Goal: Transaction & Acquisition: Obtain resource

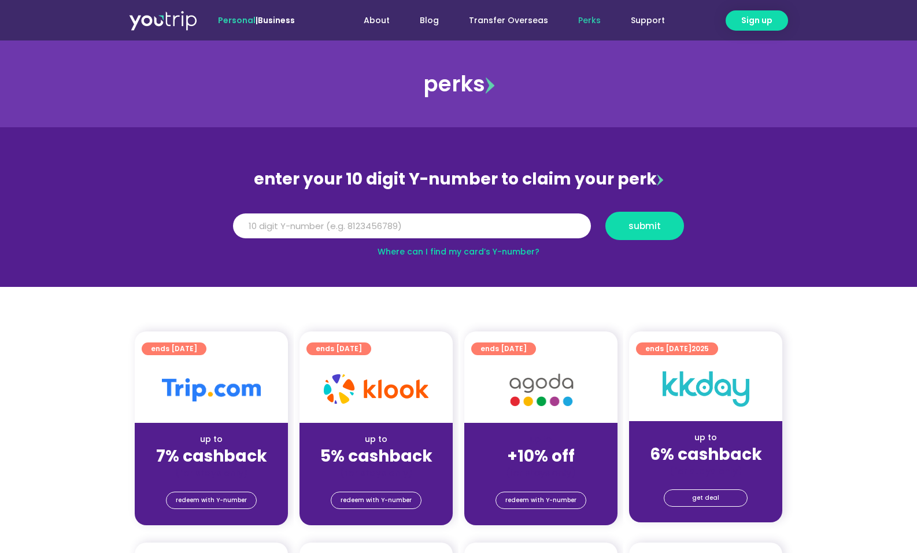
click at [495, 251] on link "Where can I find my card’s Y-number?" at bounding box center [459, 252] width 162 height 12
click at [320, 234] on input "Y Number" at bounding box center [412, 225] width 358 height 25
type input "8136490664"
click at [626, 228] on span "submit" at bounding box center [644, 225] width 59 height 9
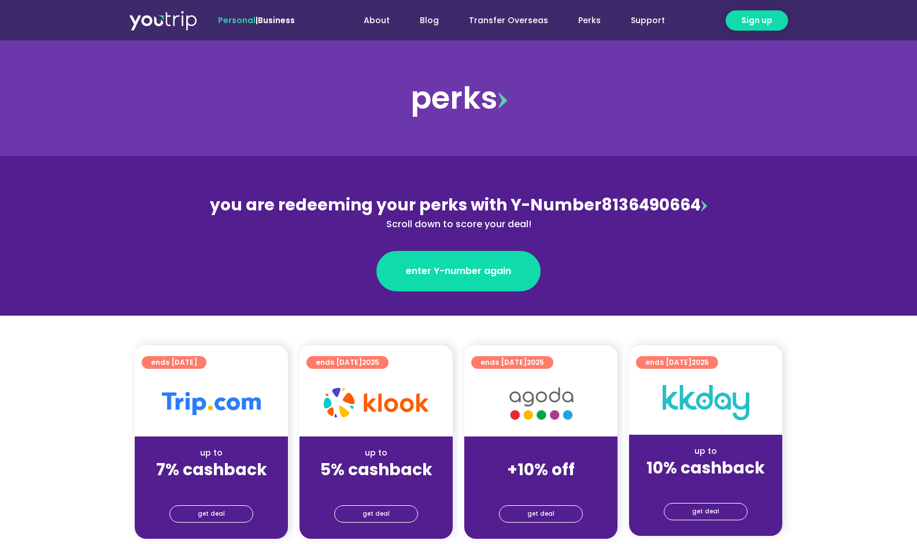
scroll to position [58, 0]
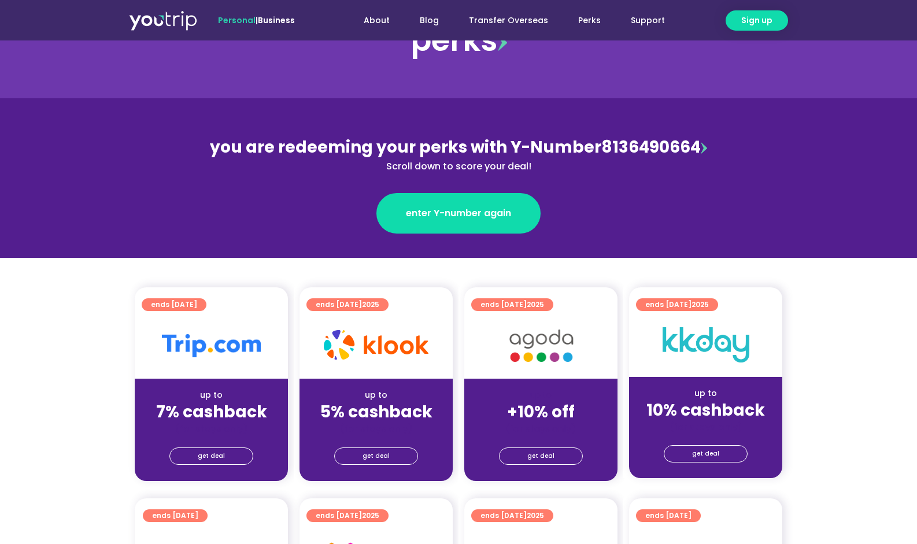
click at [703, 148] on img at bounding box center [704, 148] width 6 height 12
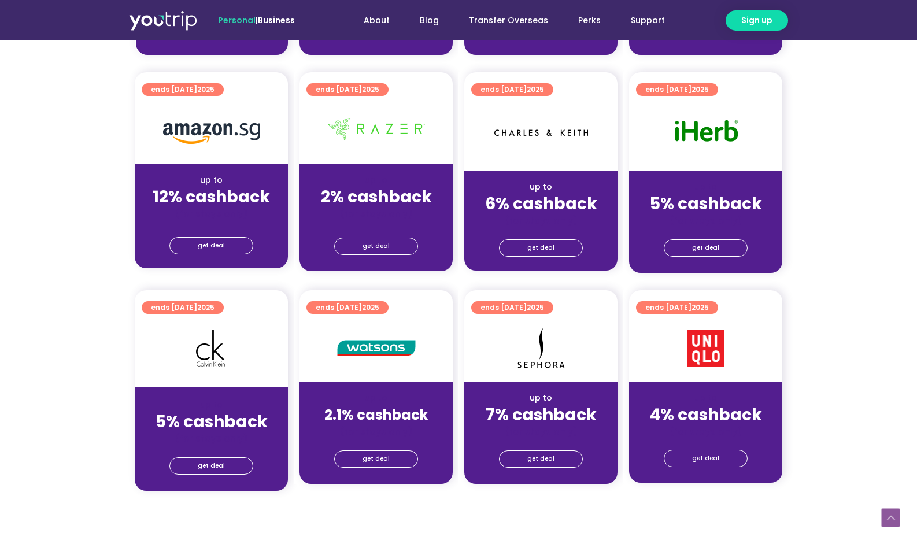
scroll to position [578, 0]
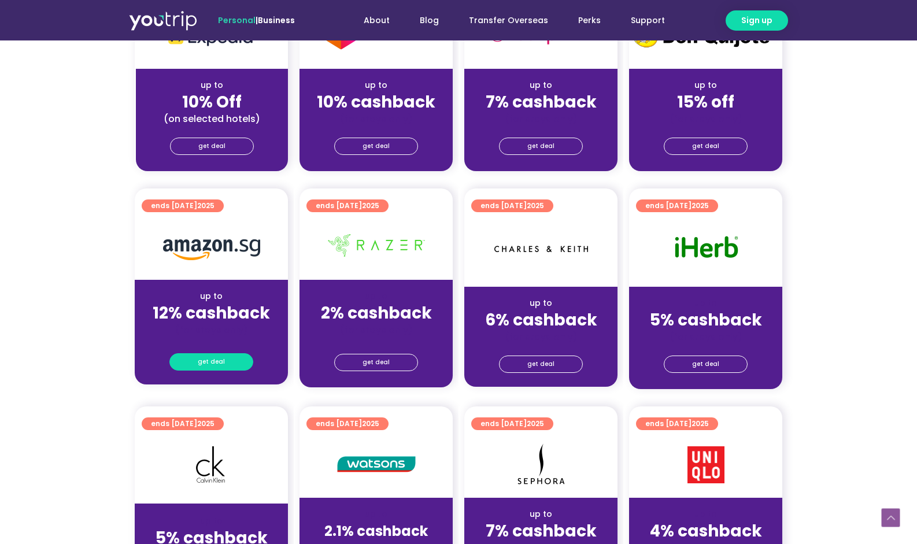
click at [217, 360] on span "get deal" at bounding box center [211, 362] width 27 height 16
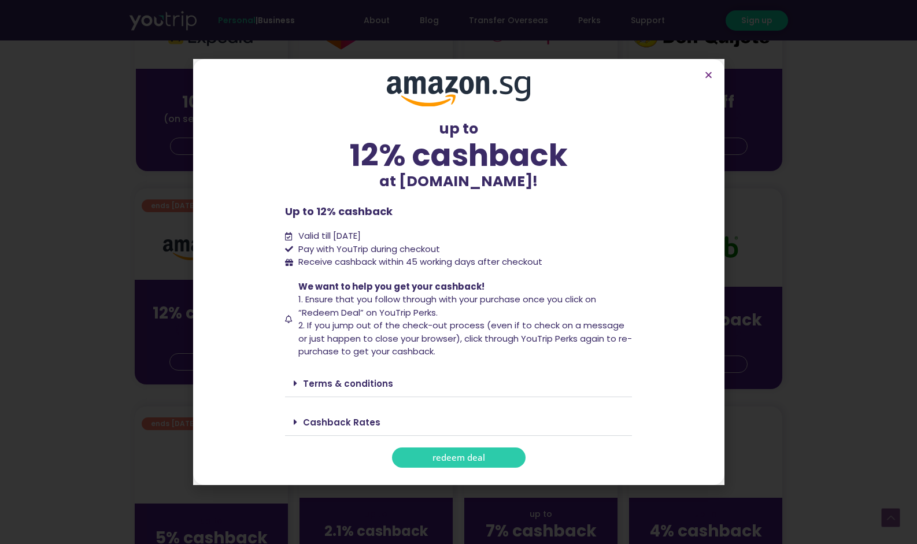
click at [351, 385] on link "Terms & conditions" at bounding box center [348, 384] width 90 height 12
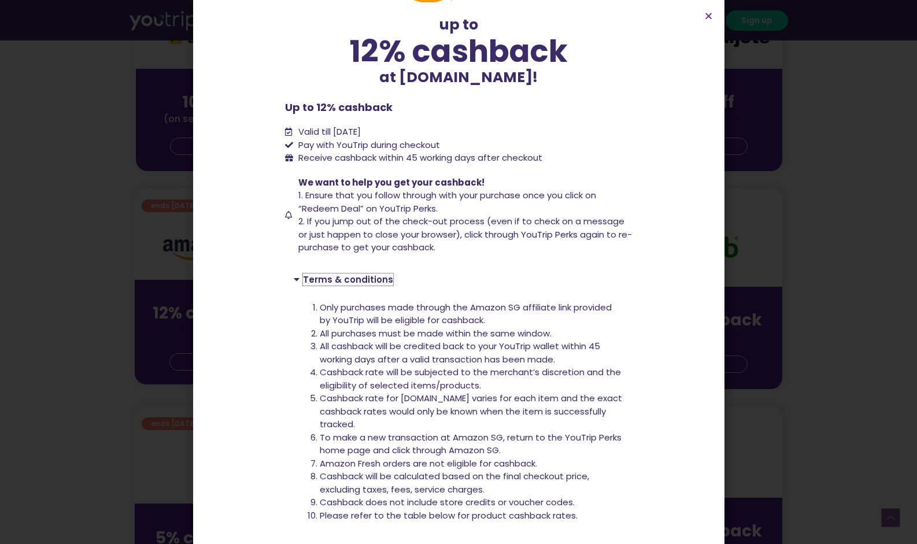
scroll to position [125, 0]
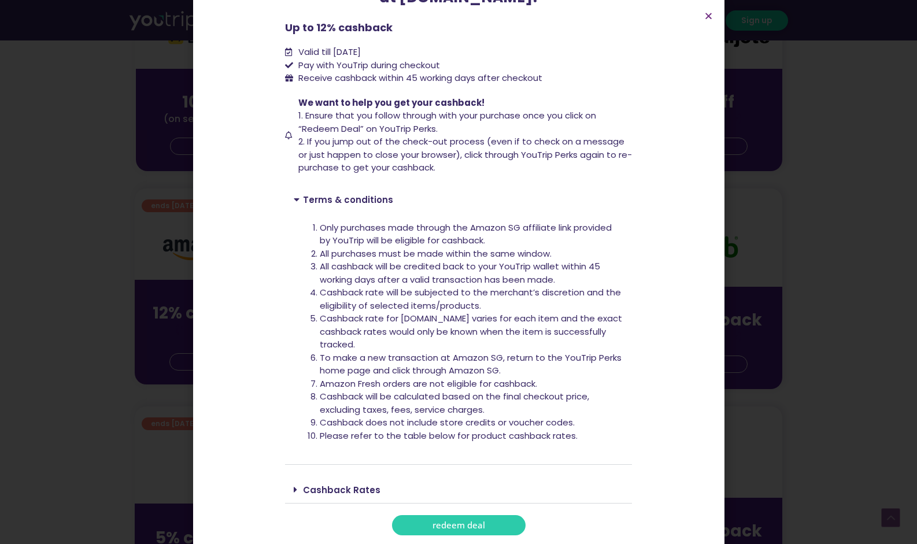
click at [335, 483] on div "Cashback Rates" at bounding box center [458, 489] width 347 height 27
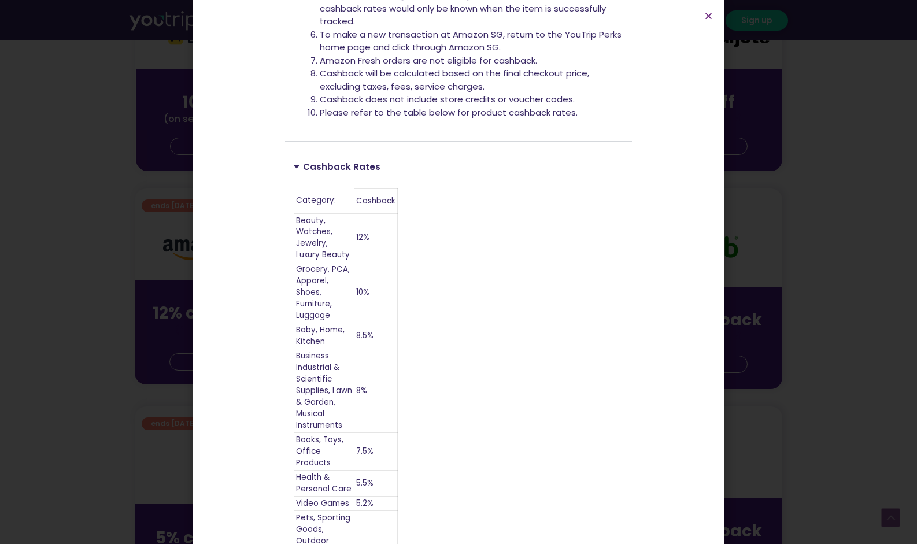
scroll to position [355, 0]
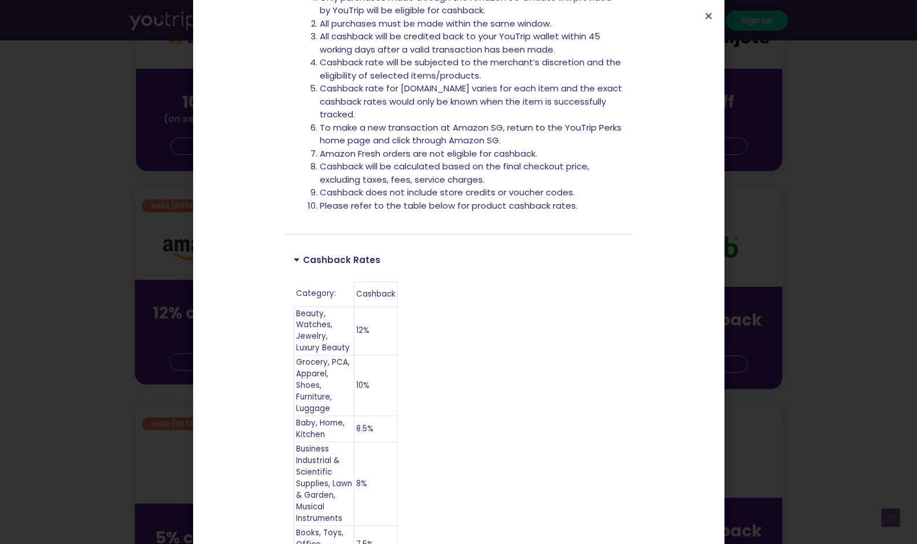
click at [294, 257] on icon at bounding box center [298, 259] width 9 height 9
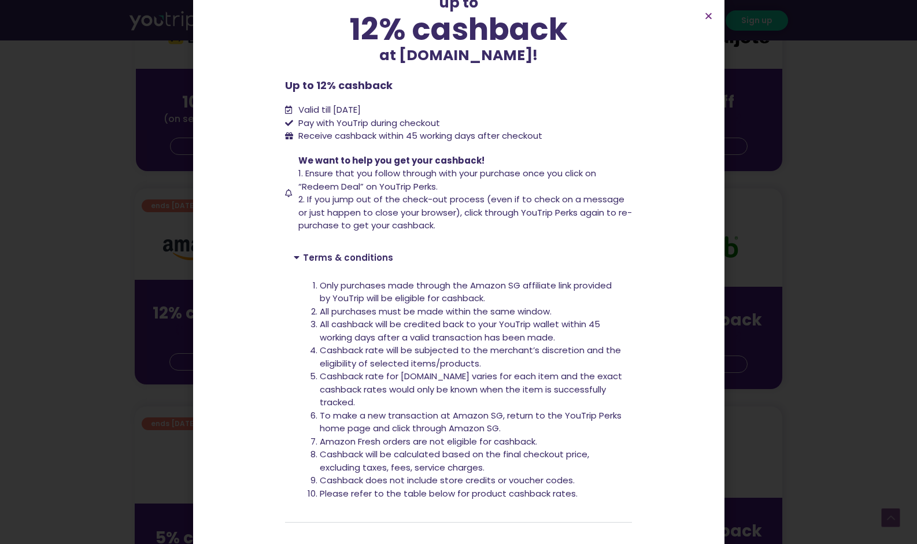
scroll to position [125, 0]
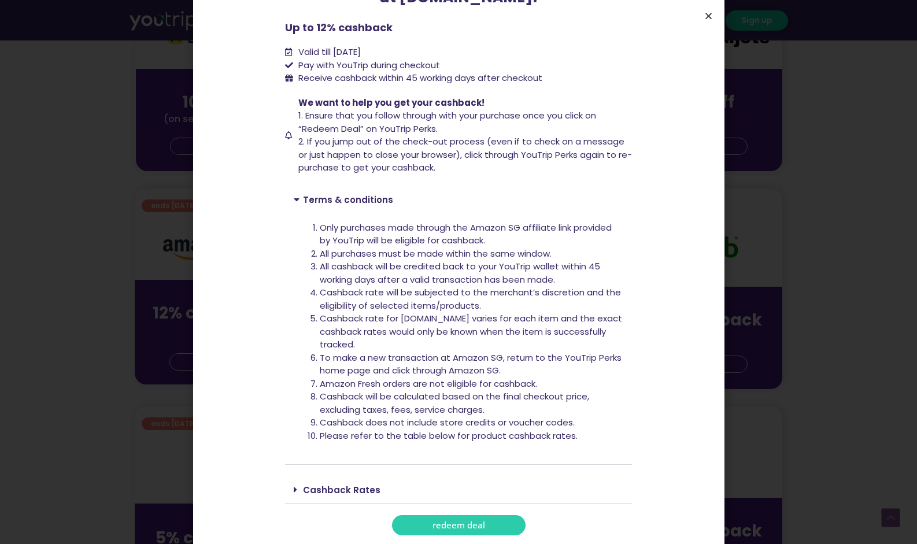
click at [707, 14] on icon "Close" at bounding box center [708, 16] width 9 height 9
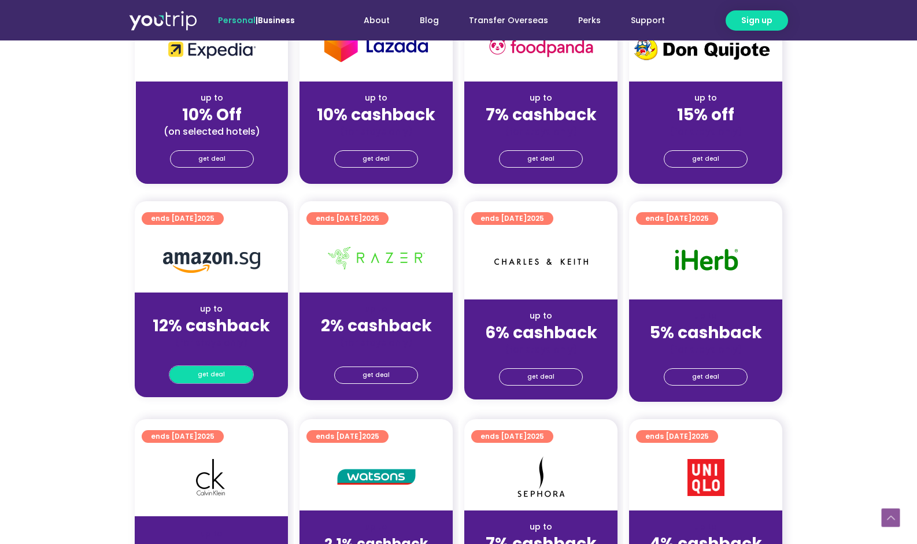
scroll to position [636, 0]
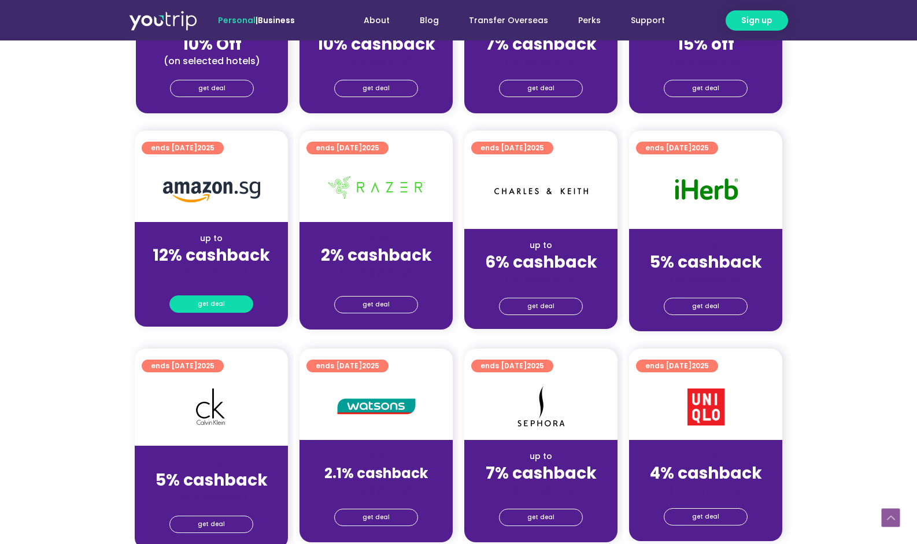
click at [212, 301] on span "get deal" at bounding box center [211, 304] width 27 height 16
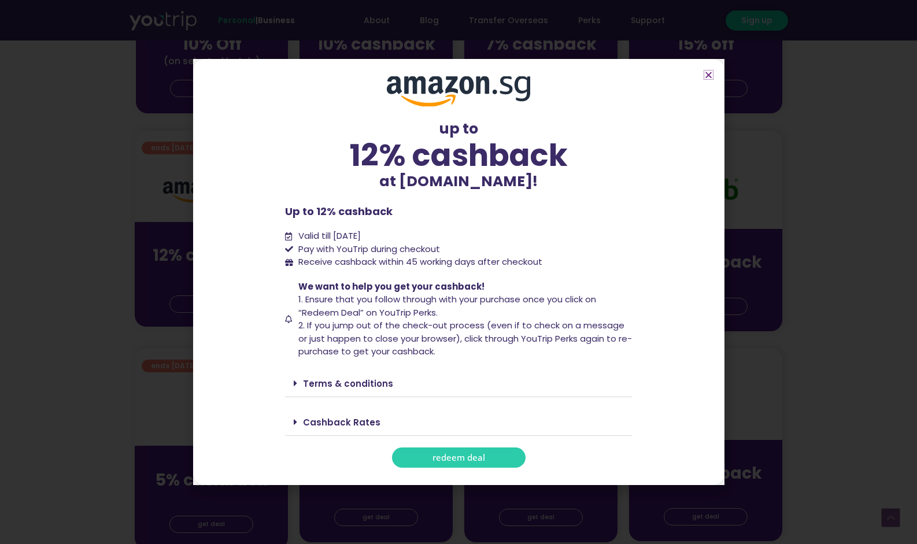
scroll to position [694, 0]
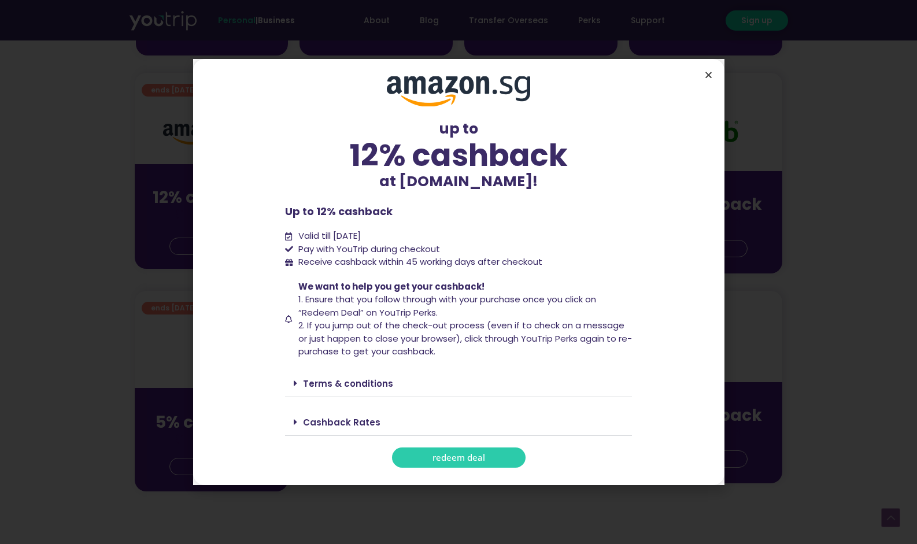
click at [710, 72] on icon "Close" at bounding box center [708, 75] width 9 height 9
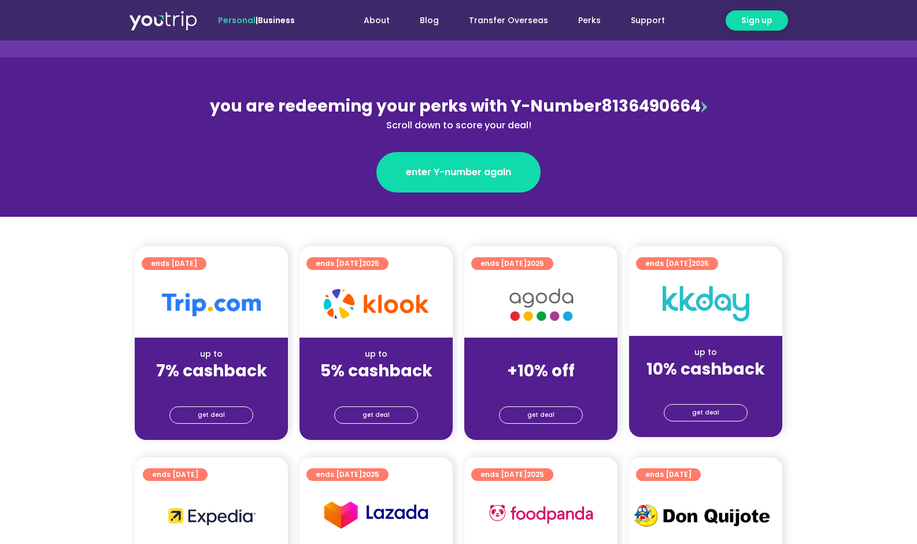
scroll to position [0, 0]
